Goal: Transaction & Acquisition: Book appointment/travel/reservation

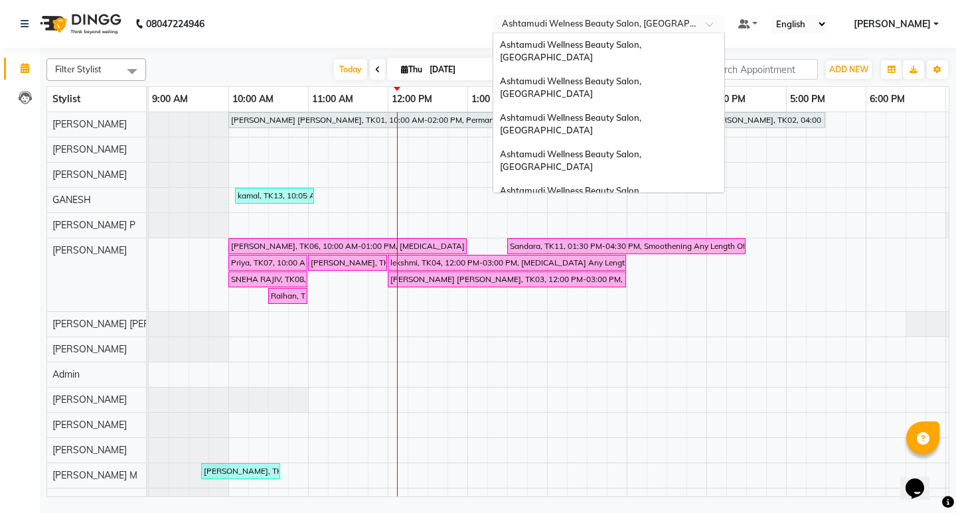
click at [637, 27] on input "text" at bounding box center [595, 25] width 193 height 13
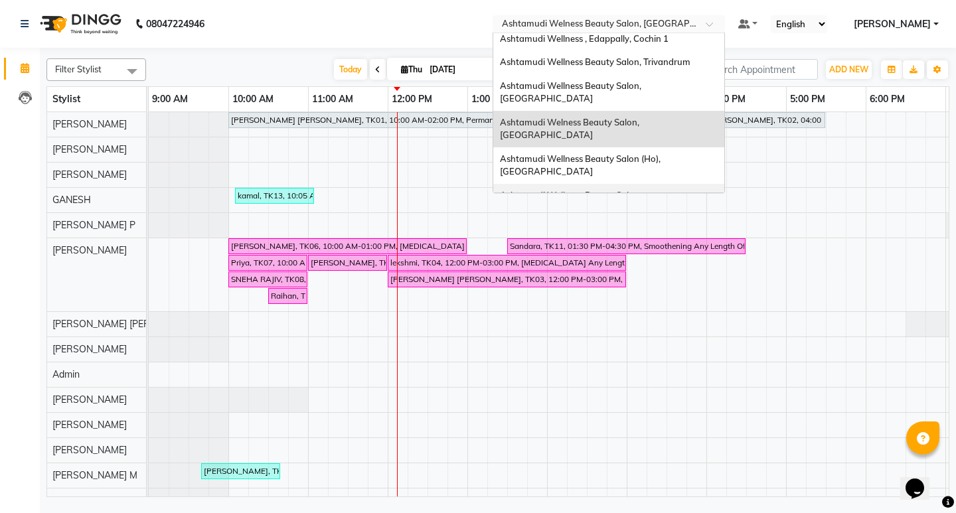
click at [635, 190] on span "Ashtamudi Wellness Beauty Salon, [GEOGRAPHIC_DATA]" at bounding box center [571, 202] width 143 height 24
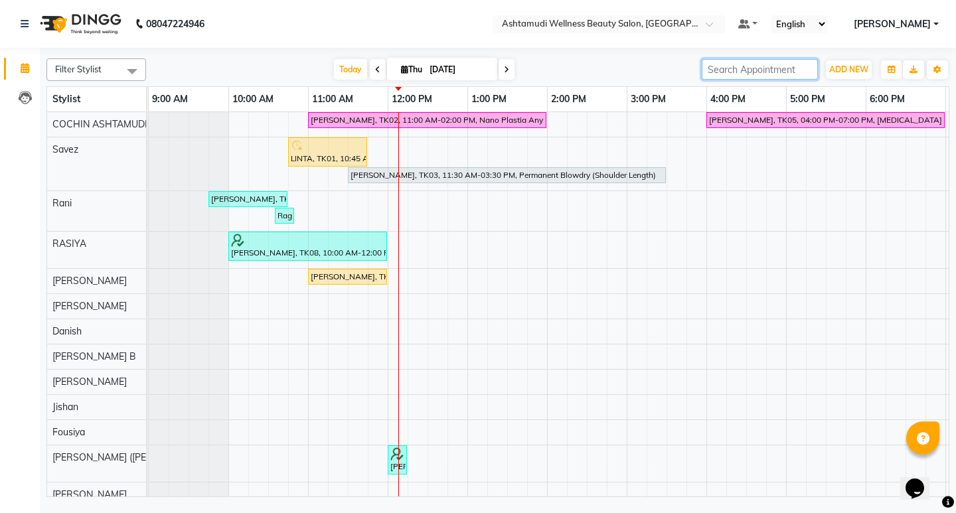
click at [792, 74] on input "search" at bounding box center [760, 69] width 116 height 21
paste input "9645694152"
type input "9645694152"
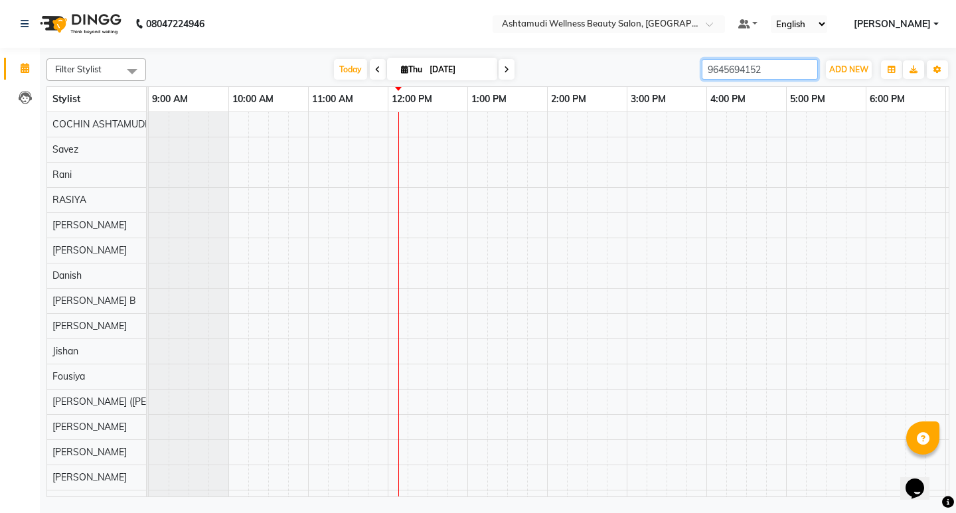
click at [811, 69] on input "9645694152" at bounding box center [760, 69] width 116 height 21
click at [805, 70] on input "9645694152" at bounding box center [760, 69] width 116 height 21
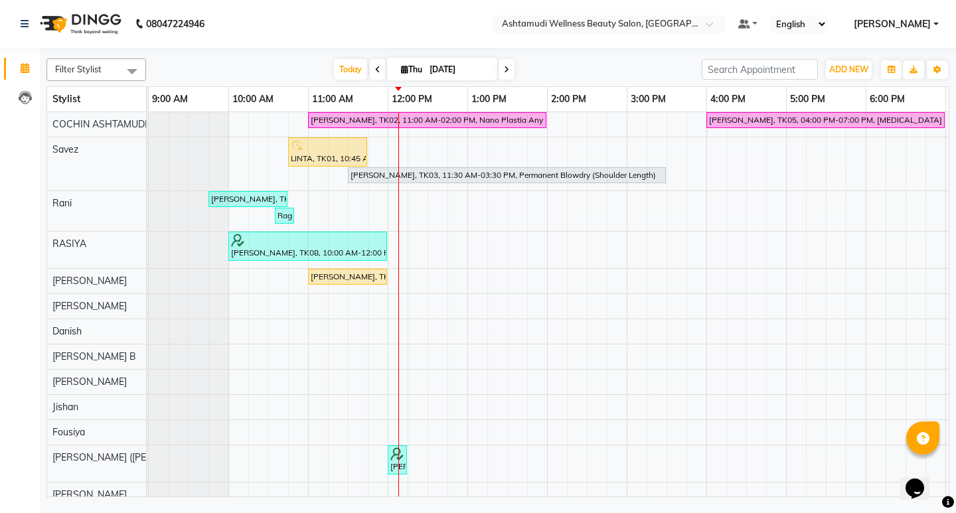
click at [506, 63] on span at bounding box center [507, 69] width 16 height 21
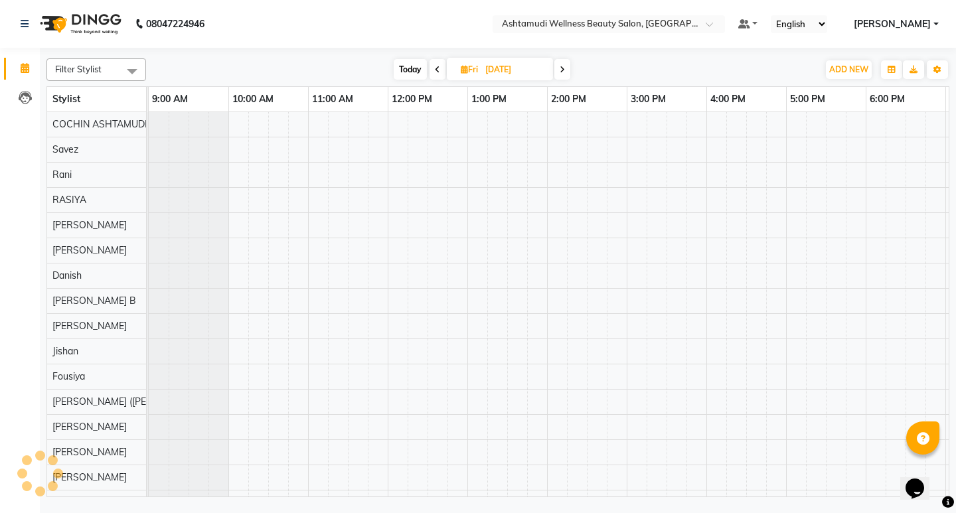
scroll to position [0, 156]
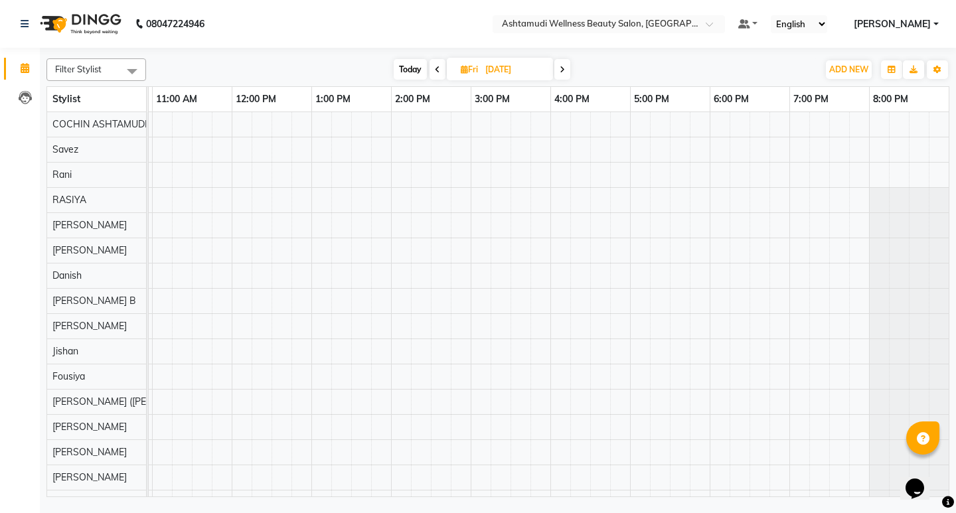
click at [561, 73] on icon at bounding box center [562, 70] width 5 height 8
type input "[DATE]"
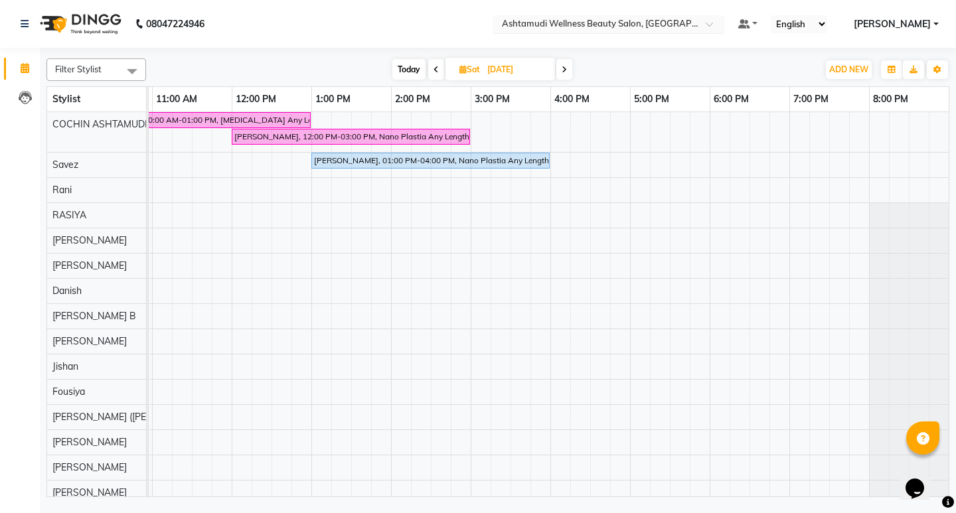
click at [570, 23] on input "text" at bounding box center [595, 25] width 193 height 13
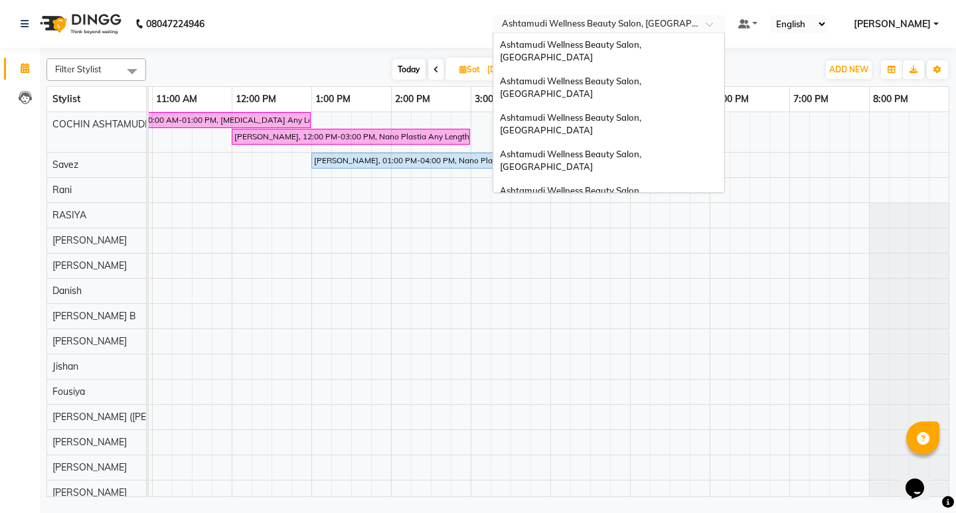
scroll to position [207, 0]
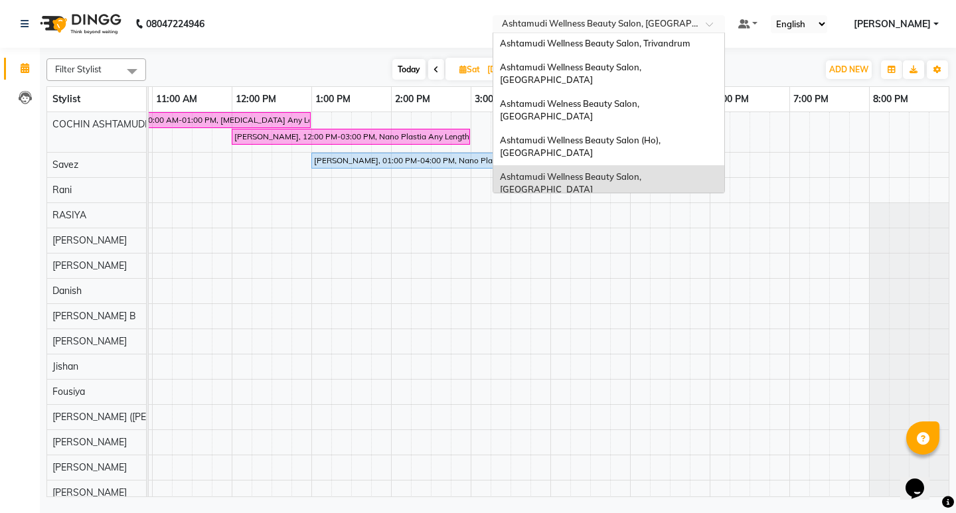
click at [623, 244] on span "Ashtamudi Beauty Lounge, [GEOGRAPHIC_DATA]" at bounding box center [603, 249] width 206 height 11
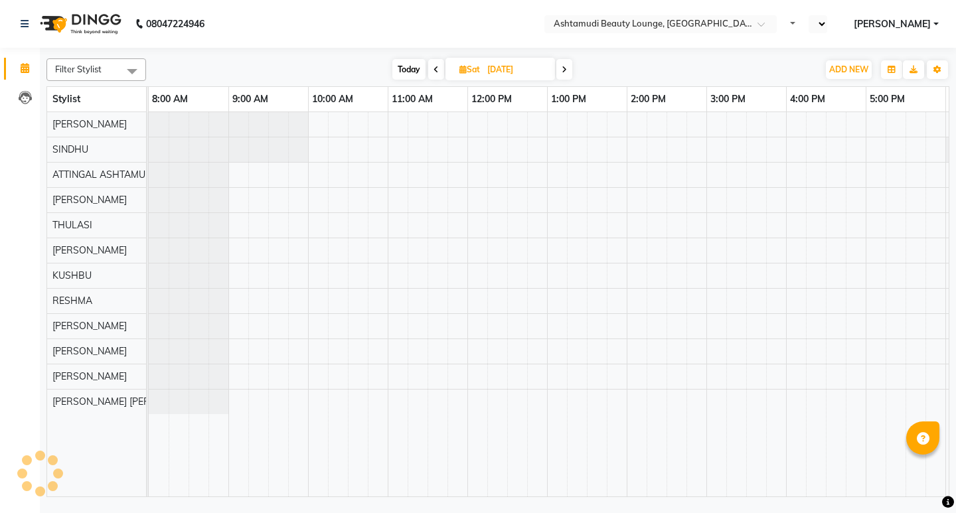
select select "en"
click at [422, 78] on span "Today" at bounding box center [408, 69] width 33 height 21
type input "[DATE]"
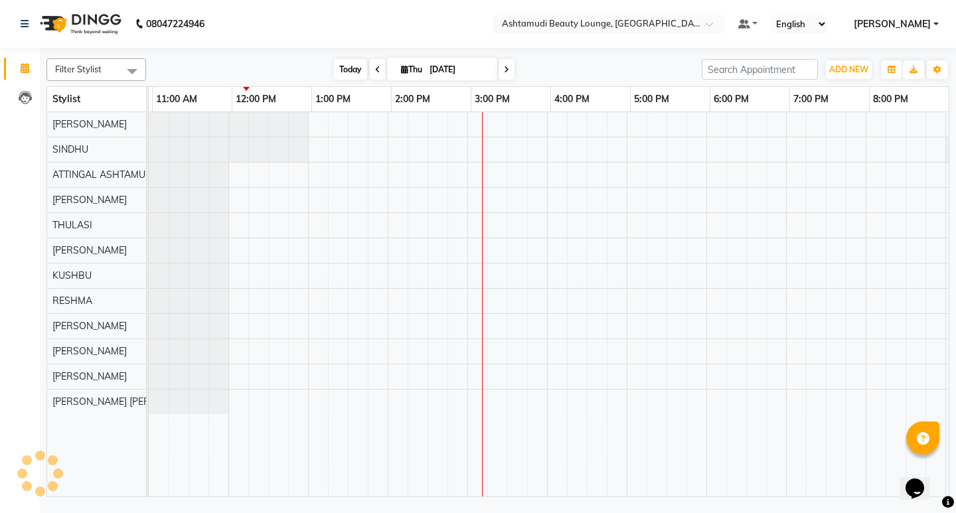
scroll to position [0, 236]
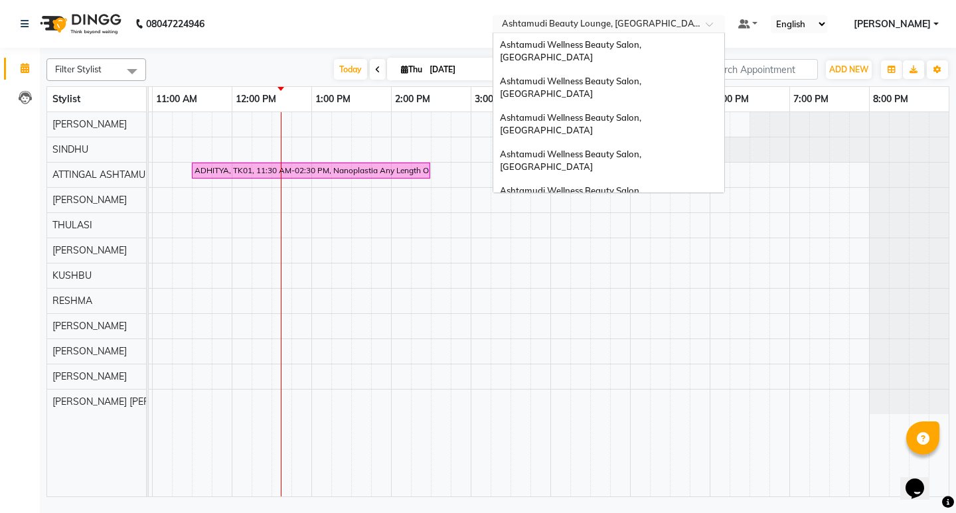
click at [722, 25] on span at bounding box center [714, 27] width 17 height 13
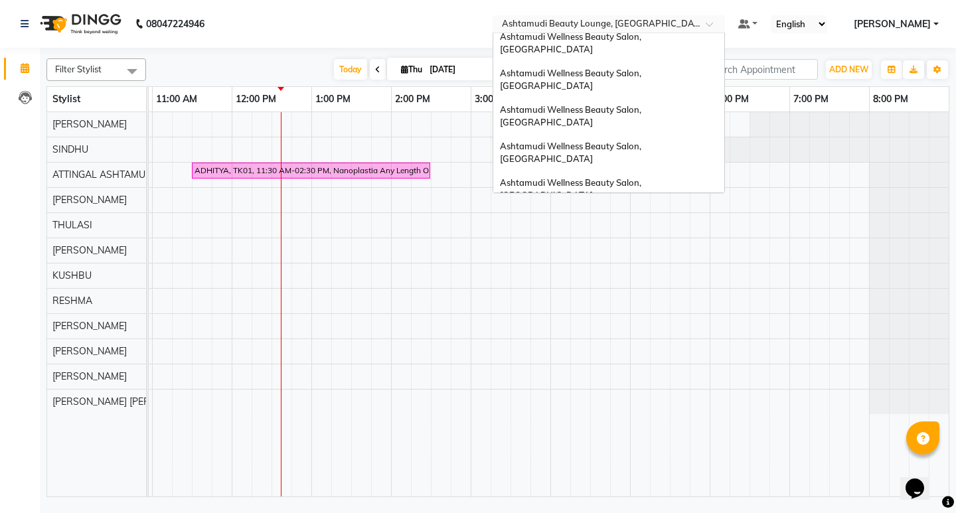
scroll to position [0, 0]
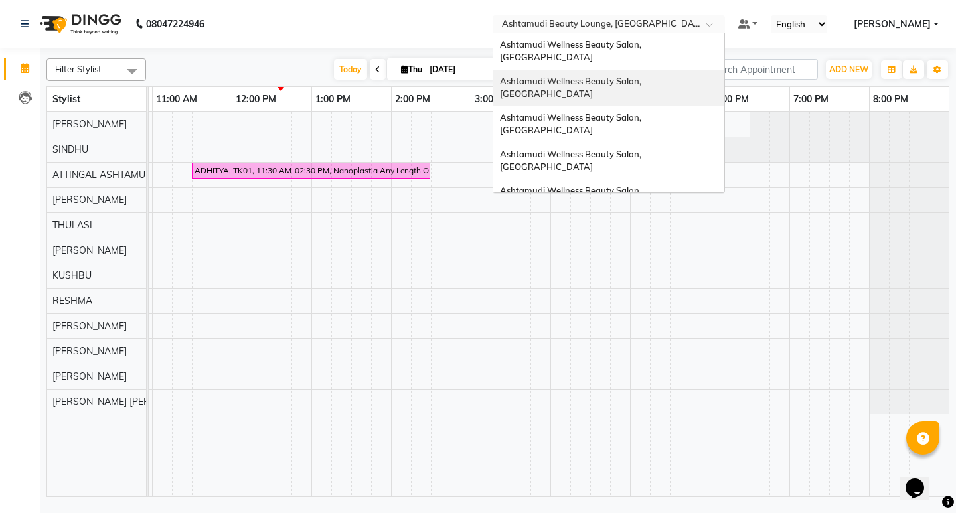
click at [643, 76] on span "Ashtamudi Wellness Beauty Salon, [GEOGRAPHIC_DATA]" at bounding box center [571, 88] width 143 height 24
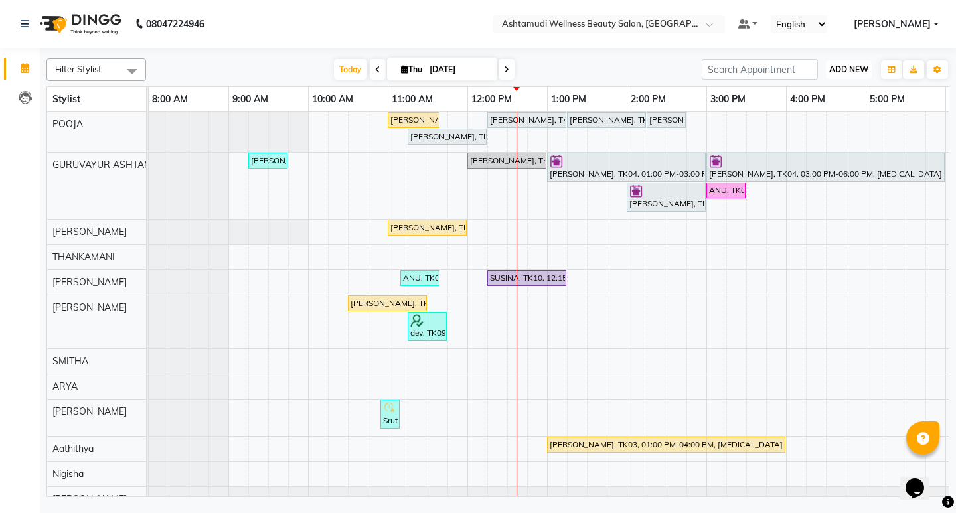
click at [845, 65] on span "ADD NEW" at bounding box center [848, 69] width 39 height 10
click at [827, 92] on button "Add Appointment" at bounding box center [818, 94] width 105 height 17
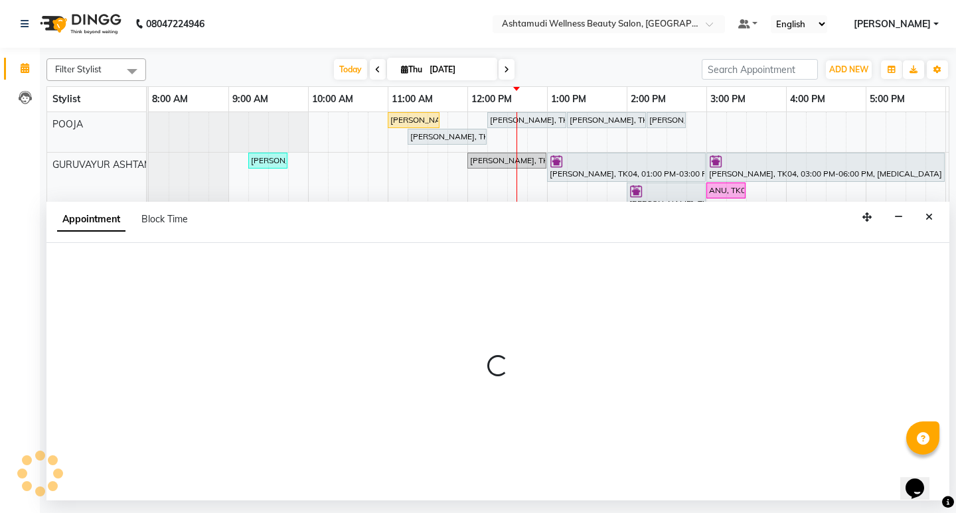
select select "540"
select select "tentative"
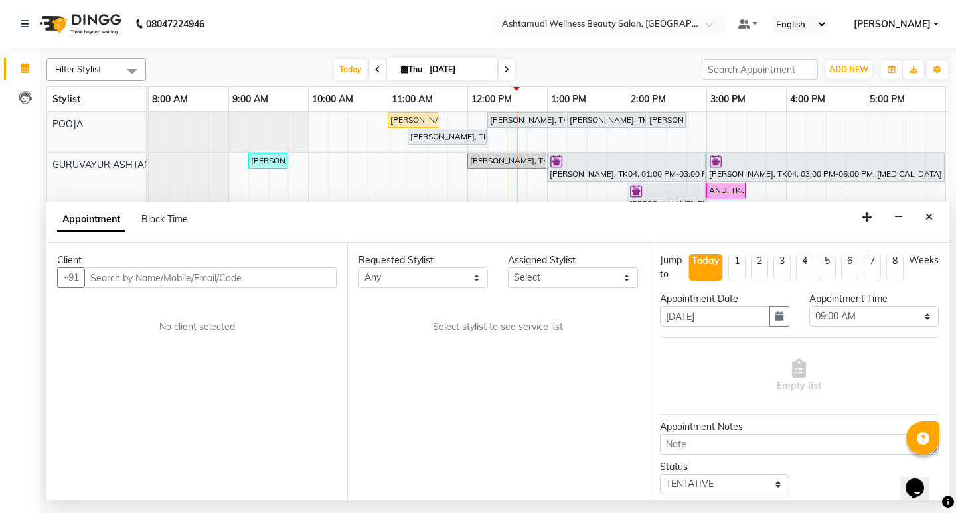
click at [204, 277] on input "text" at bounding box center [210, 278] width 252 height 21
click at [107, 282] on input "+918075007154" at bounding box center [182, 278] width 197 height 21
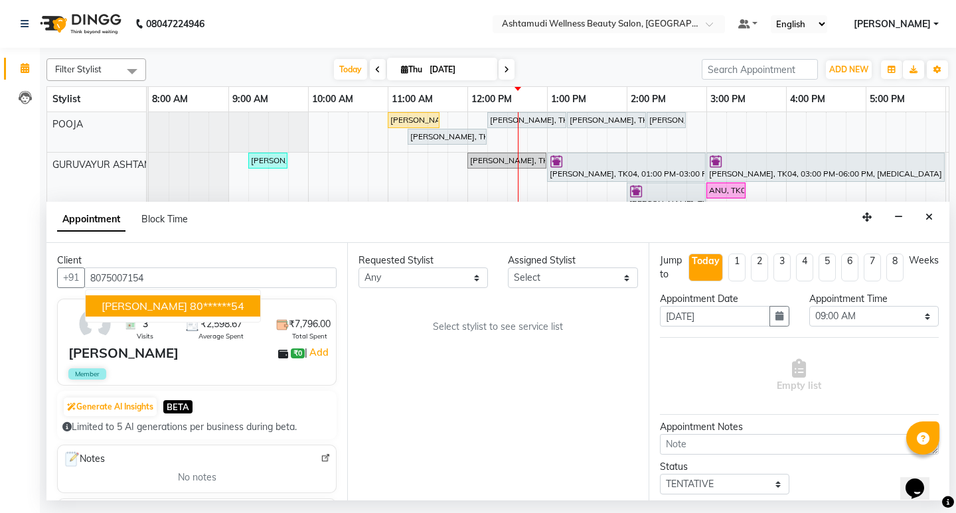
type input "8075007154"
click at [570, 279] on select "Select Aathithya ANILA Anjana Das ARYA GURUVAYUR ASHTAMUDI NEETHU Nigisha POOJA…" at bounding box center [572, 278] width 129 height 21
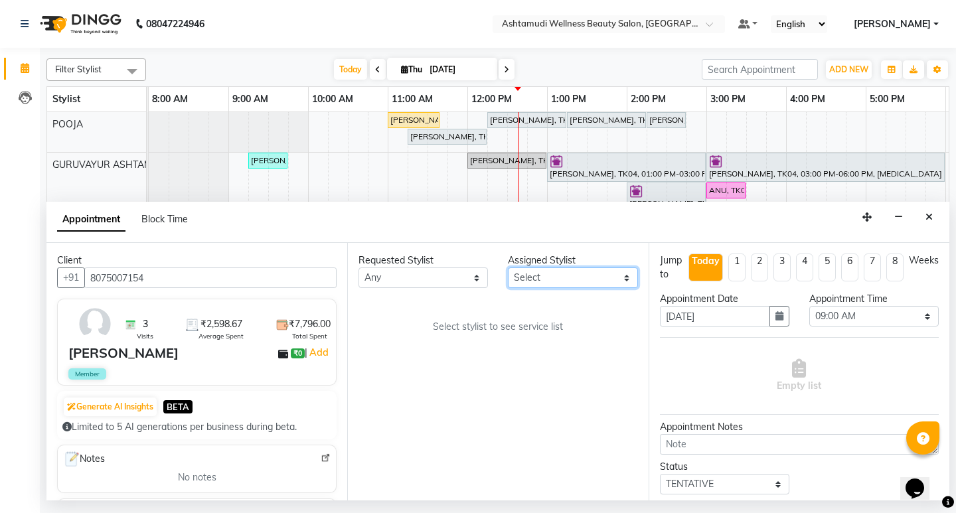
select select "27526"
click at [508, 268] on select "Select Aathithya ANILA Anjana Das ARYA GURUVAYUR ASHTAMUDI NEETHU Nigisha POOJA…" at bounding box center [572, 278] width 129 height 21
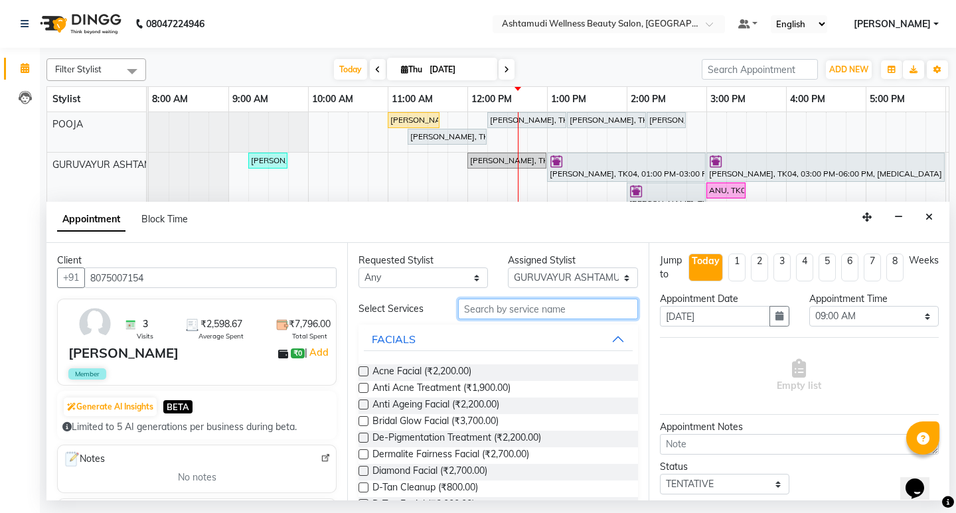
click at [479, 309] on input "text" at bounding box center [547, 309] width 179 height 21
type input "c"
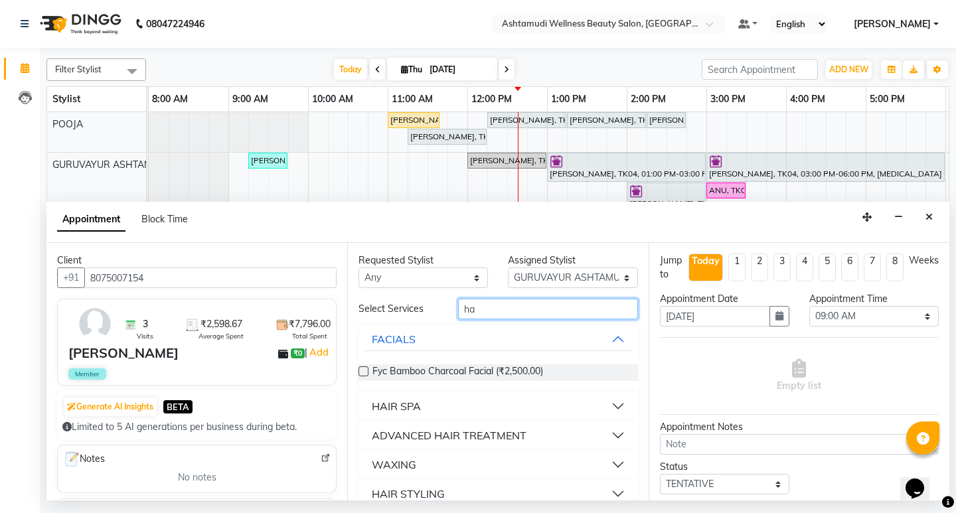
type input "h"
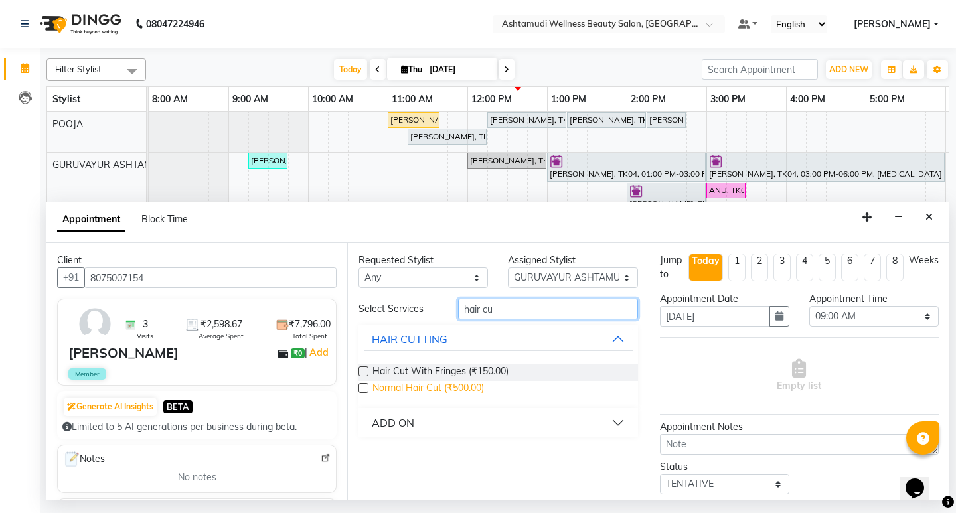
type input "hair cu"
click at [435, 388] on span "Normal Hair Cut (₹500.00)" at bounding box center [428, 389] width 112 height 17
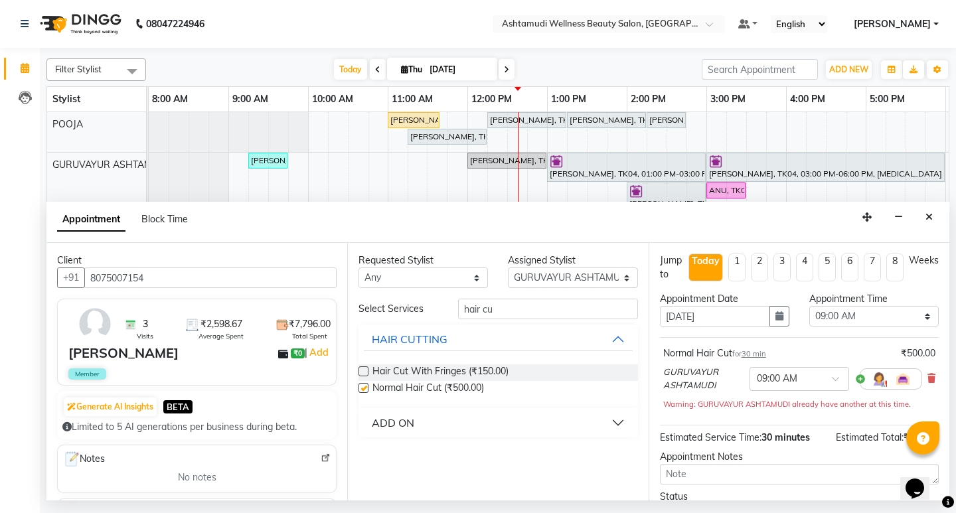
checkbox input "false"
click at [496, 311] on input "hair cu" at bounding box center [547, 309] width 179 height 21
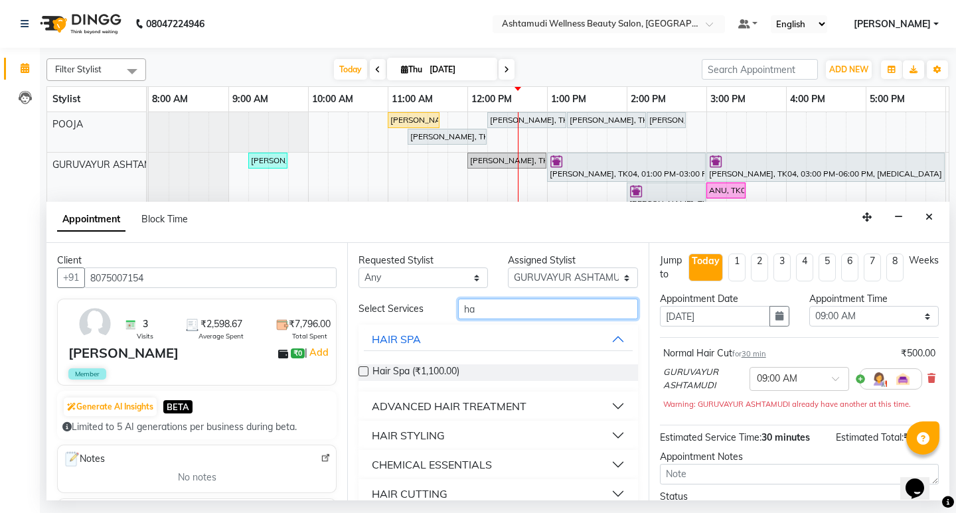
type input "h"
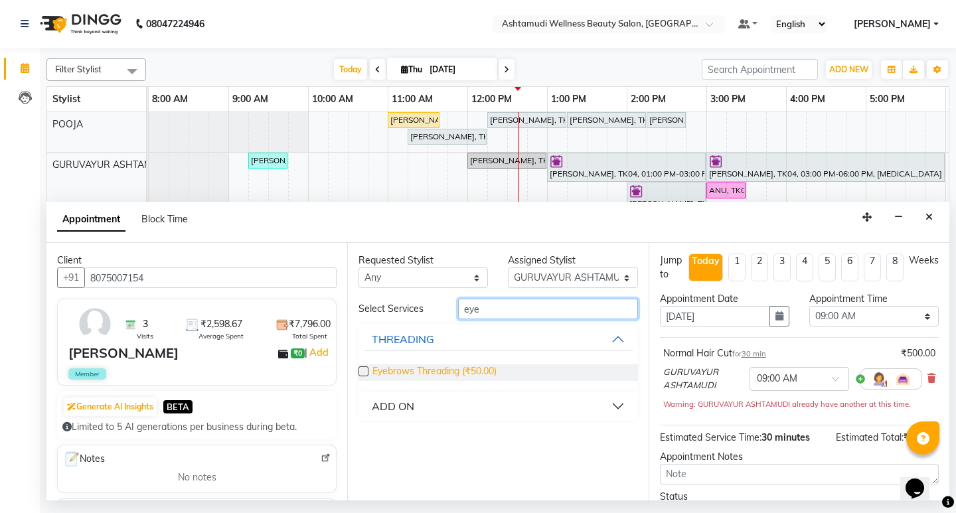
type input "eye"
click at [458, 368] on span "Eyebrows Threading (₹50.00)" at bounding box center [434, 372] width 124 height 17
checkbox input "false"
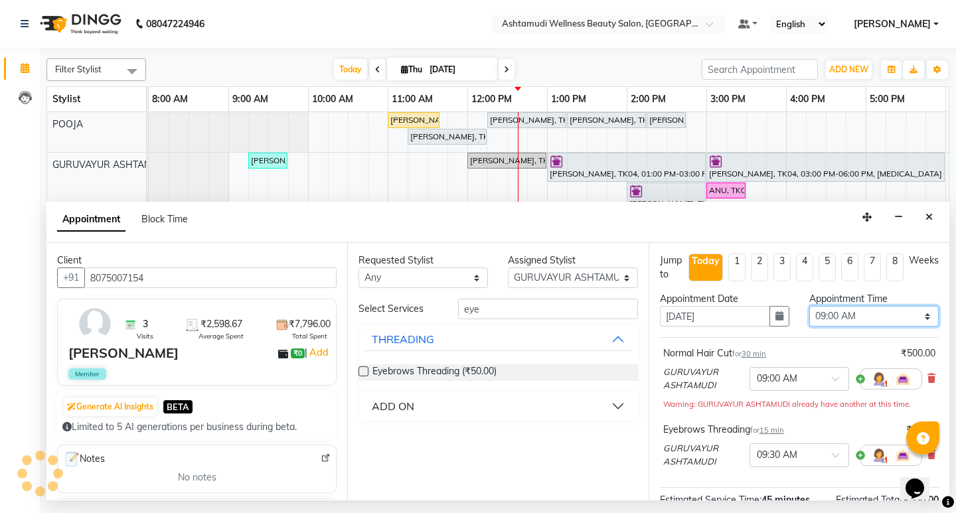
click at [880, 320] on select "Select 09:00 AM 09:15 AM 09:30 AM 09:45 AM 10:00 AM 10:15 AM 10:30 AM 10:45 AM …" at bounding box center [873, 316] width 129 height 21
select select "870"
click at [809, 306] on select "Select 09:00 AM 09:15 AM 09:30 AM 09:45 AM 10:00 AM 10:15 AM 10:30 AM 10:45 AM …" at bounding box center [873, 316] width 129 height 21
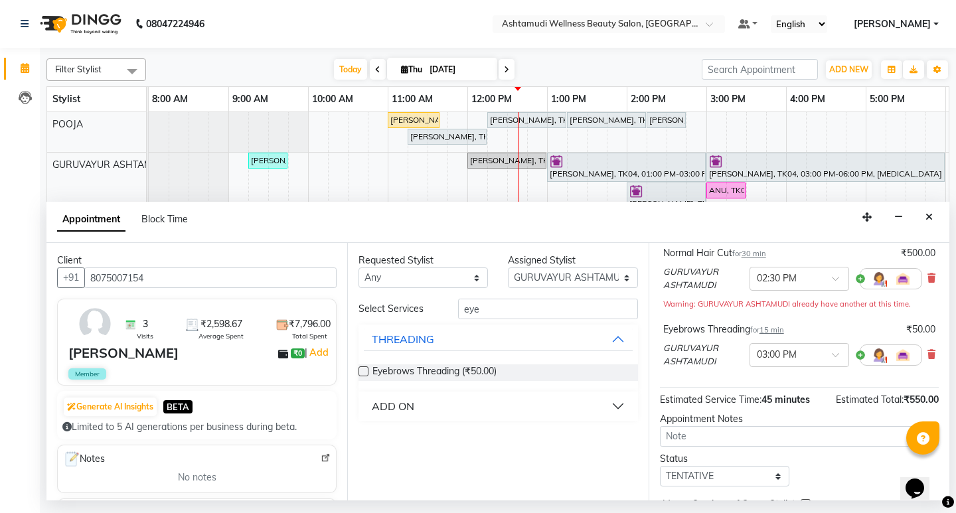
scroll to position [148, 0]
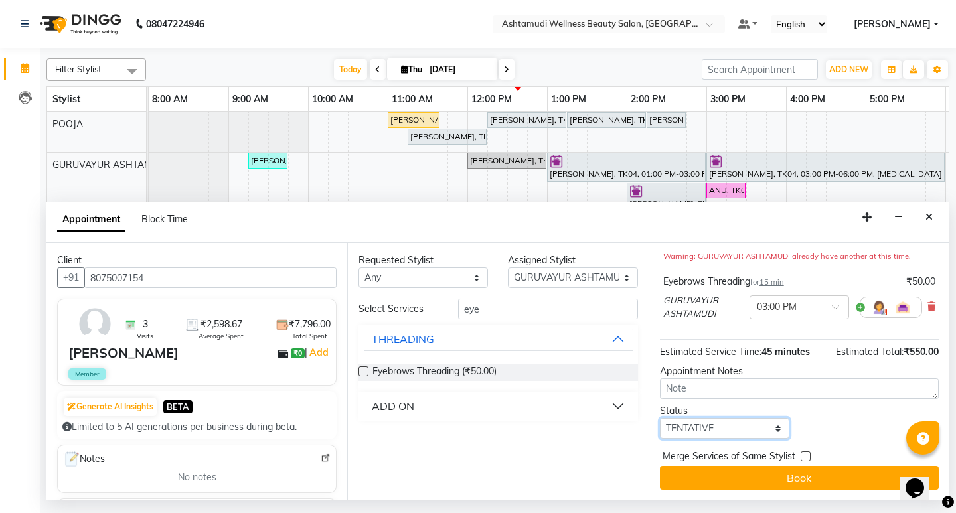
click at [740, 436] on select "Select TENTATIVE CONFIRM CHECK-IN UPCOMING" at bounding box center [724, 428] width 129 height 21
select select "confirm booking"
click at [660, 418] on select "Select TENTATIVE CONFIRM CHECK-IN UPCOMING" at bounding box center [724, 428] width 129 height 21
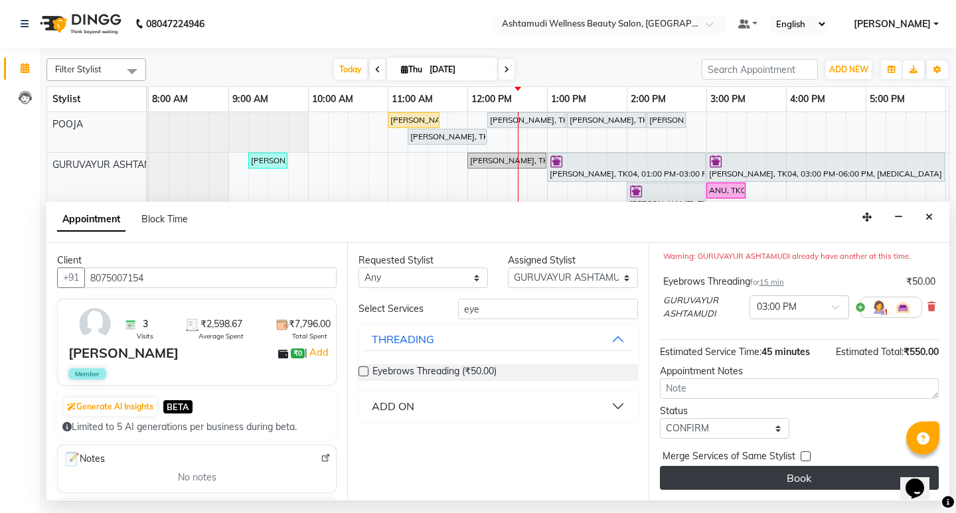
click at [818, 477] on button "Book" at bounding box center [799, 478] width 279 height 24
